Goal: Find specific page/section: Find specific page/section

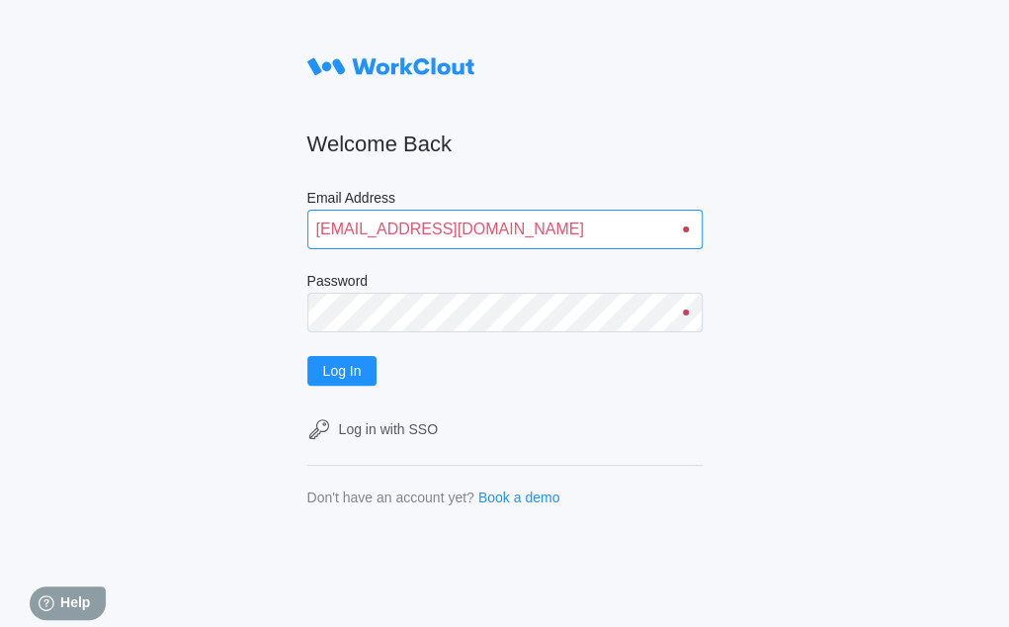
type input "[EMAIL_ADDRESS][DOMAIN_NAME]"
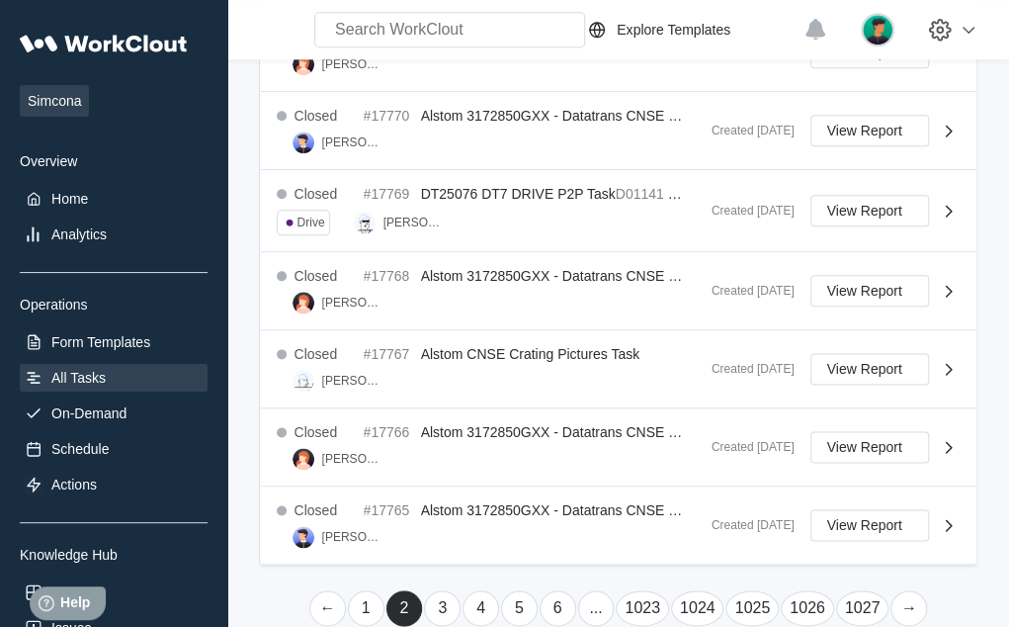
scroll to position [846, 0]
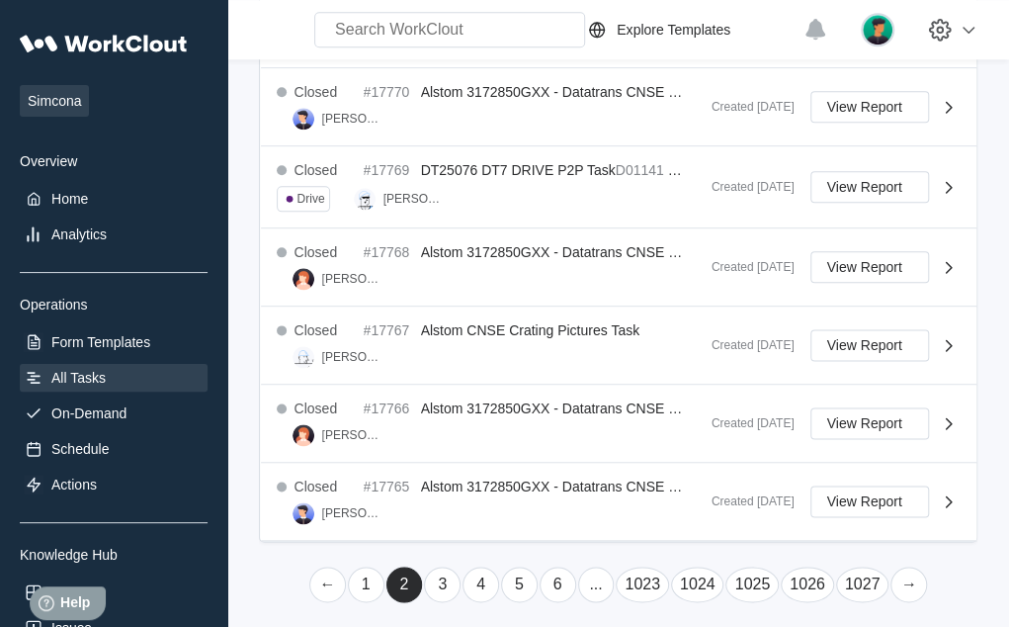
click at [907, 575] on link "→" at bounding box center [909, 584] width 37 height 36
